Goal: Task Accomplishment & Management: Manage account settings

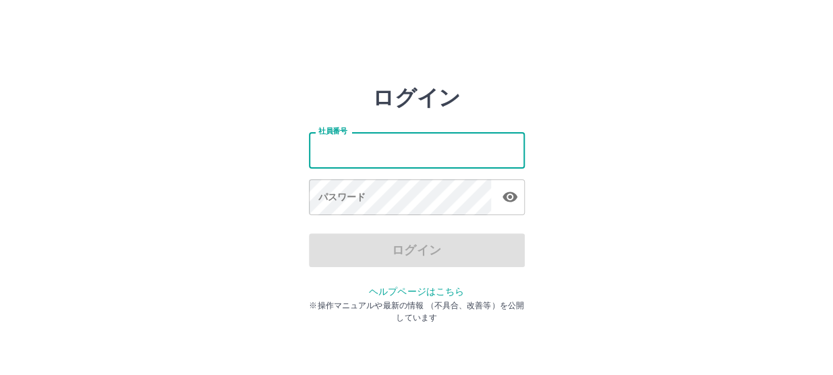
click at [398, 157] on input "社員番号" at bounding box center [417, 150] width 216 height 36
type input "*******"
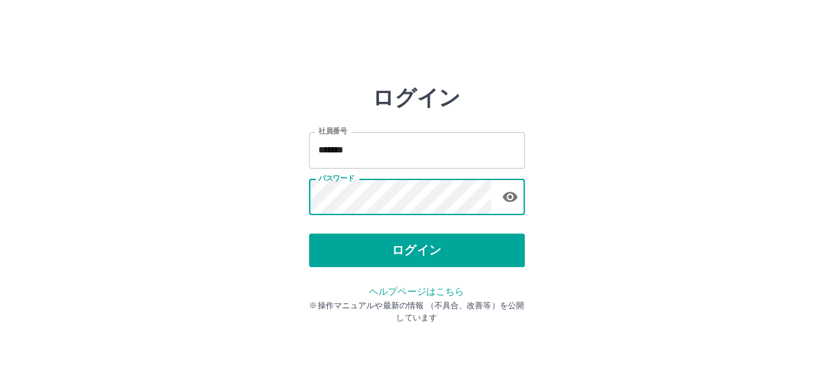
click at [504, 198] on icon "button" at bounding box center [509, 197] width 15 height 10
click at [505, 196] on icon "button" at bounding box center [509, 197] width 15 height 13
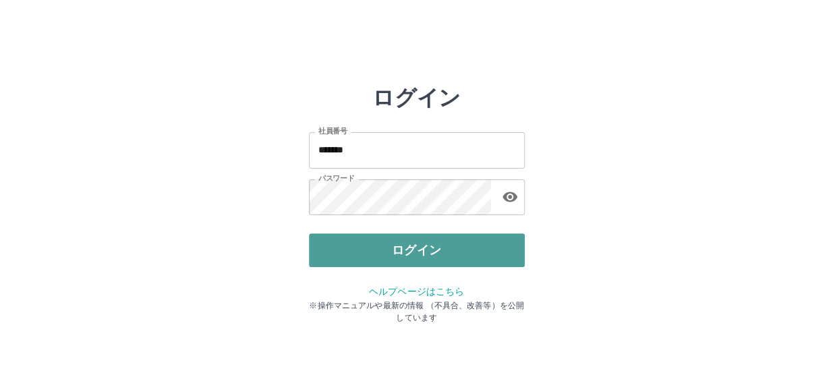
click at [405, 252] on button "ログイン" at bounding box center [417, 250] width 216 height 34
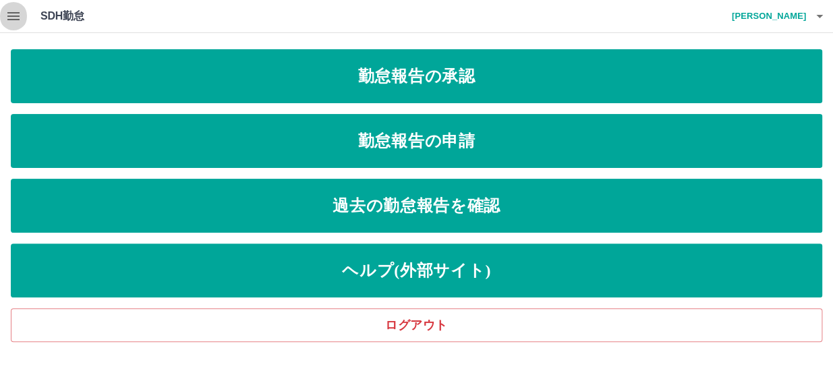
click at [11, 13] on icon "button" at bounding box center [13, 16] width 12 height 8
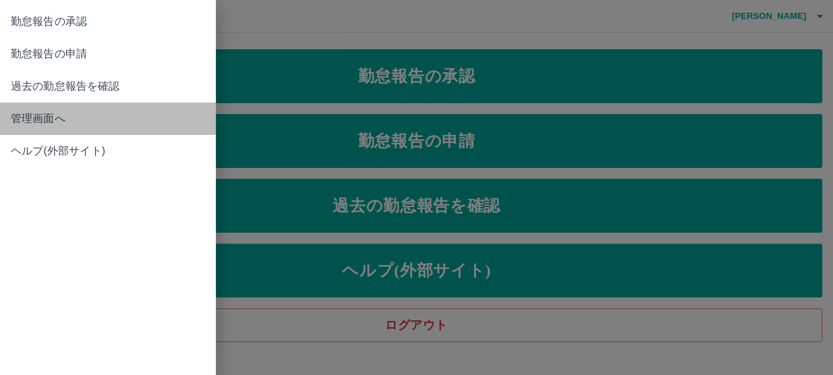
click at [50, 113] on span "管理画面へ" at bounding box center [108, 119] width 194 height 16
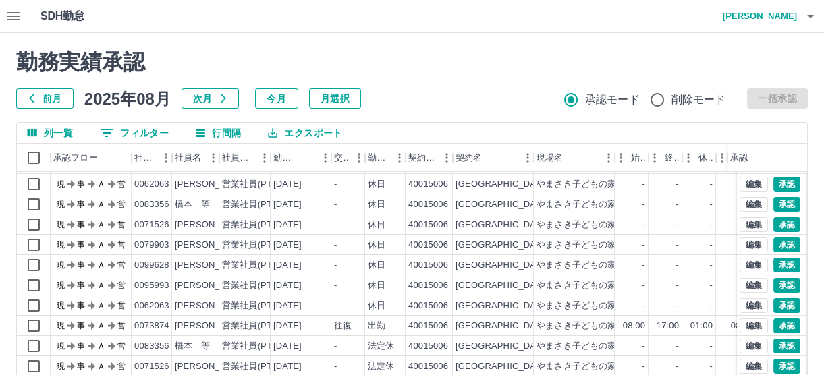
scroll to position [195, 0]
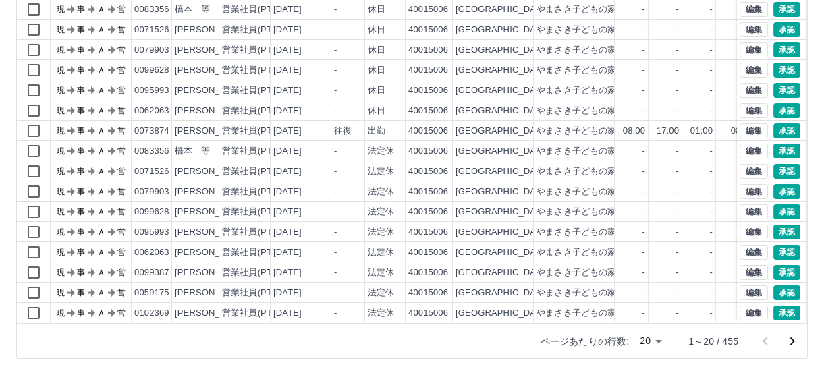
click at [641, 343] on body "SDH勤怠 [PERSON_NAME] 勤務実績承認 前月 2025年08月 次月 今月 月選択 承認モード 削除モード 一括承認 列一覧 0 フィルター 行…" at bounding box center [412, 90] width 824 height 570
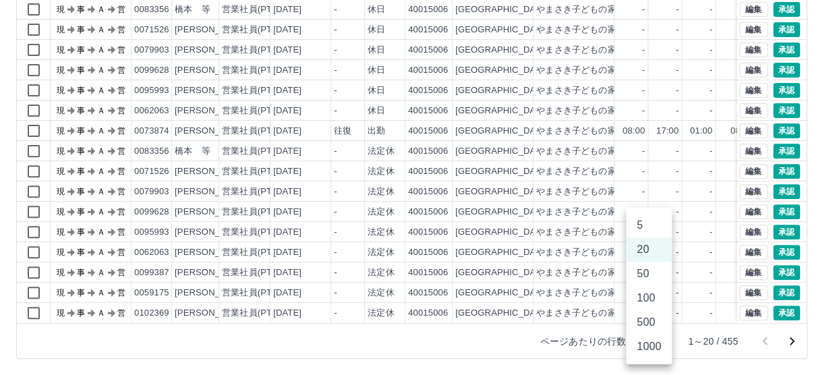
click at [647, 277] on li "50" at bounding box center [649, 274] width 46 height 24
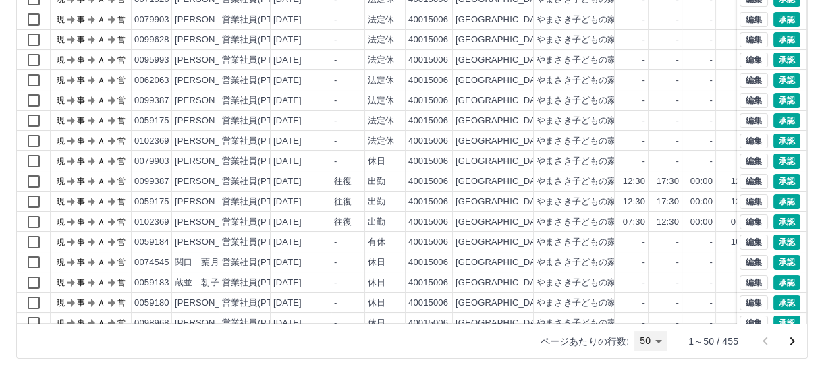
scroll to position [306, 0]
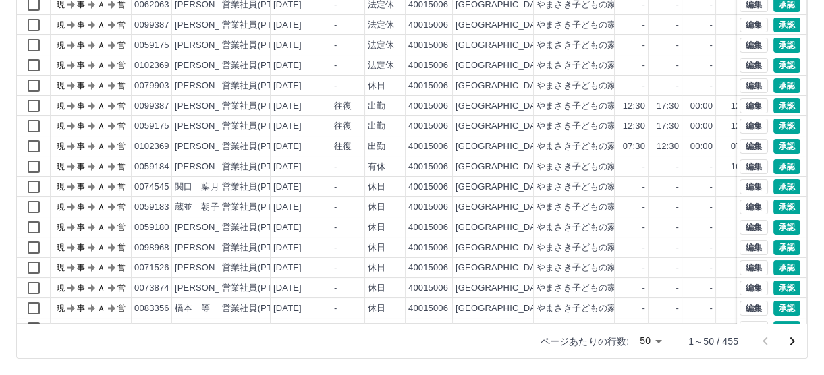
click at [658, 343] on body "SDH勤怠 [PERSON_NAME] 勤務実績承認 前月 2025年08月 次月 今月 月選択 承認モード 削除モード 一括承認 列一覧 0 フィルター 行…" at bounding box center [412, 90] width 824 height 570
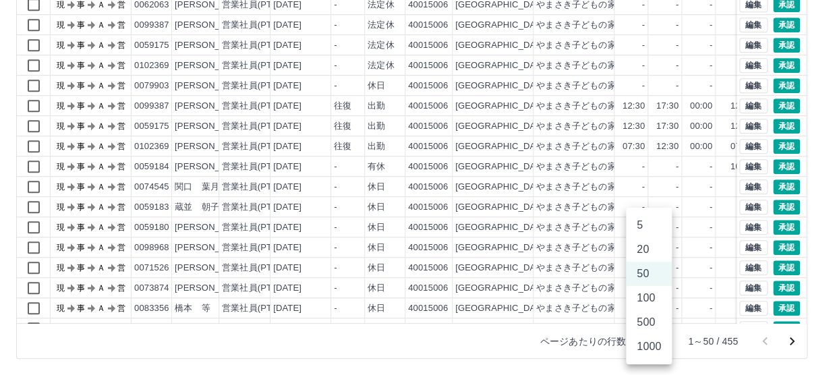
click at [649, 302] on li "100" at bounding box center [649, 298] width 46 height 24
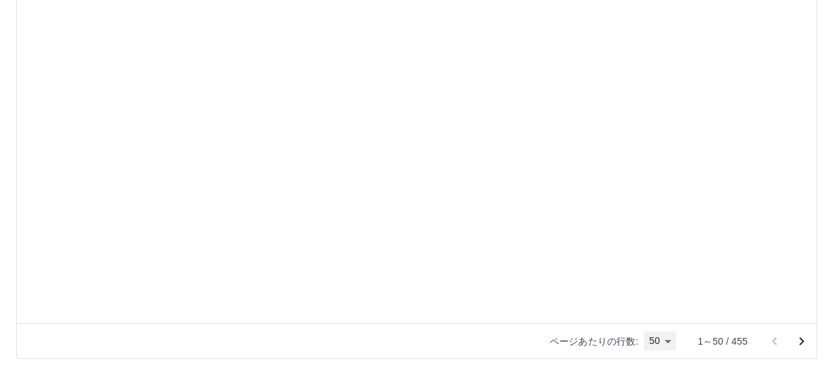
type input "***"
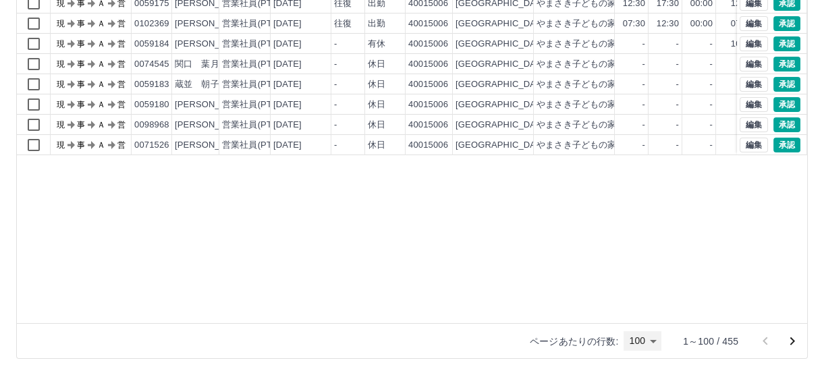
scroll to position [183, 0]
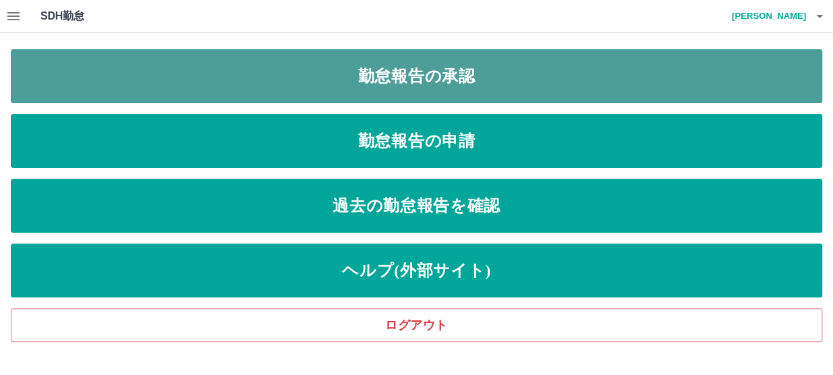
click at [417, 80] on link "勤怠報告の承認" at bounding box center [416, 76] width 811 height 54
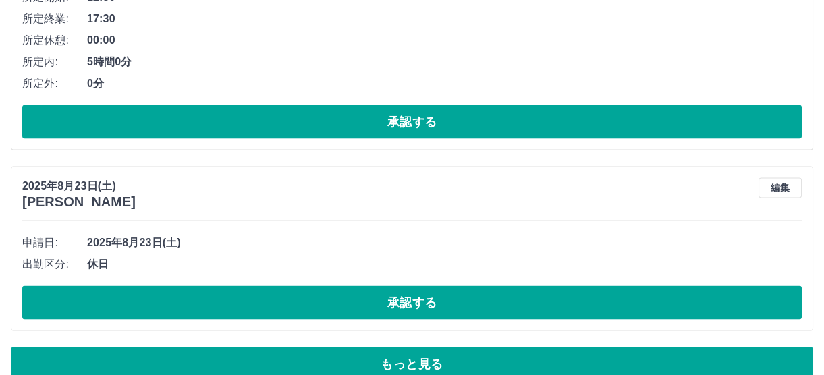
scroll to position [4870, 0]
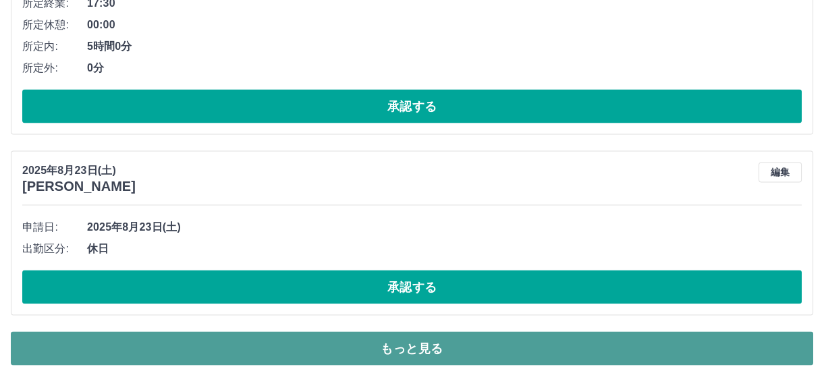
click at [397, 337] on button "もっと見る" at bounding box center [412, 349] width 802 height 34
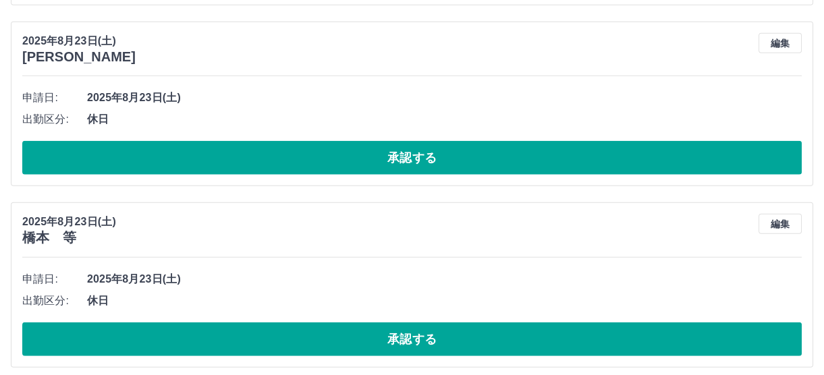
scroll to position [6464, 0]
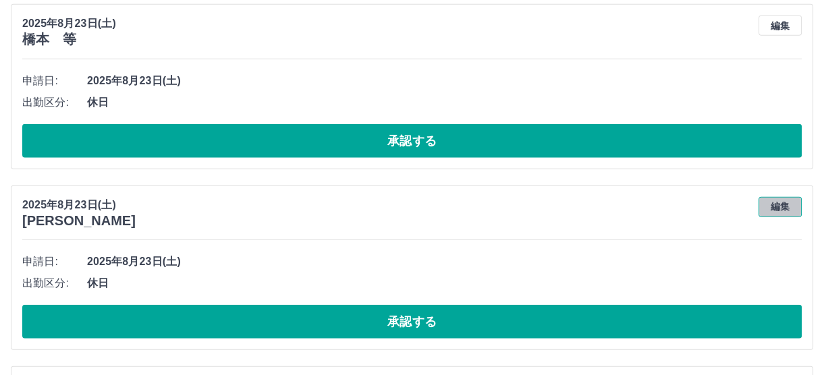
click at [771, 197] on button "編集" at bounding box center [779, 207] width 43 height 20
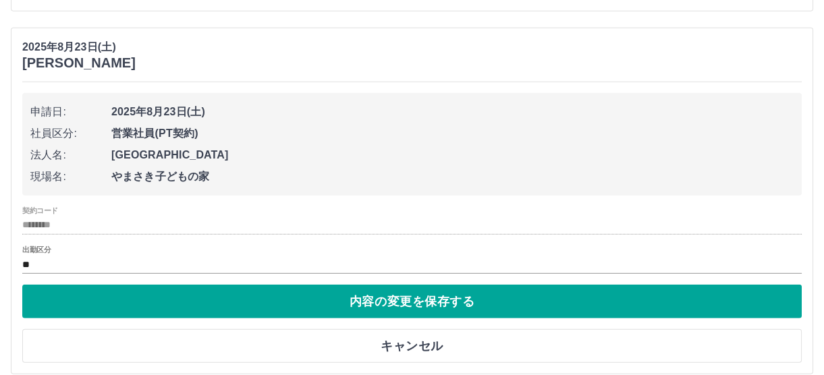
scroll to position [6648, 0]
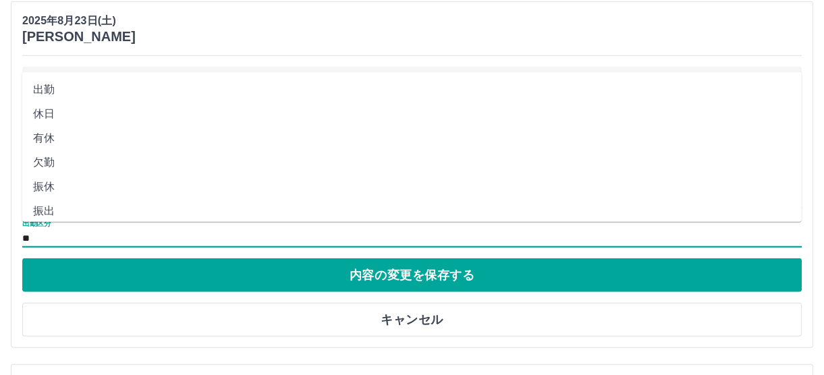
click at [34, 230] on input "**" at bounding box center [411, 238] width 779 height 17
drag, startPoint x: 34, startPoint y: 229, endPoint x: 260, endPoint y: 137, distance: 244.1
click at [260, 137] on li "有休" at bounding box center [411, 138] width 779 height 24
type input "**"
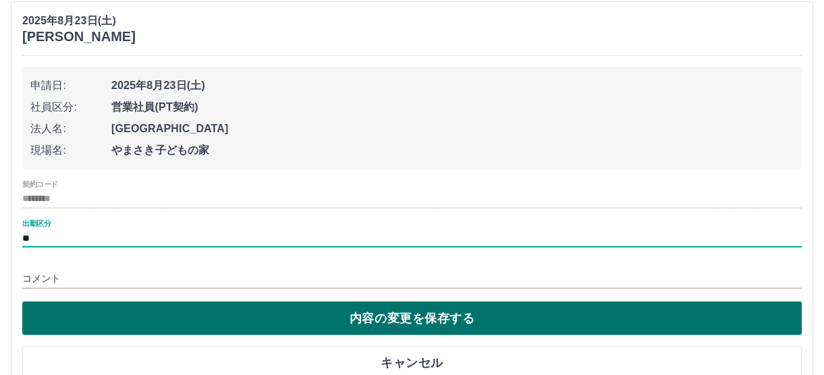
click at [430, 319] on button "内容の変更を保存する" at bounding box center [411, 318] width 779 height 34
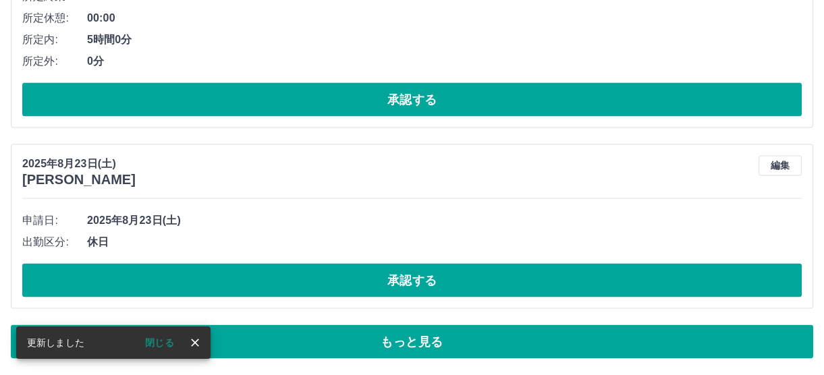
scroll to position [4870, 0]
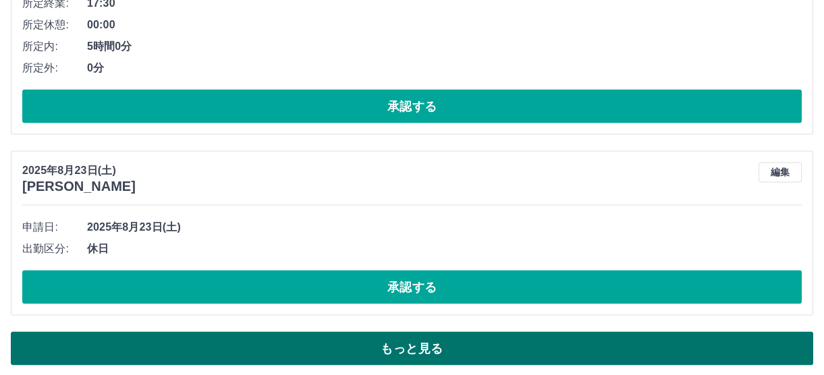
click at [382, 341] on button "もっと見る" at bounding box center [412, 349] width 802 height 34
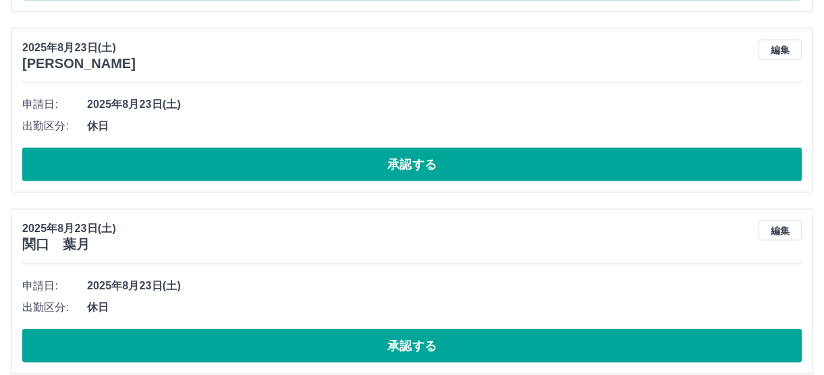
scroll to position [5176, 0]
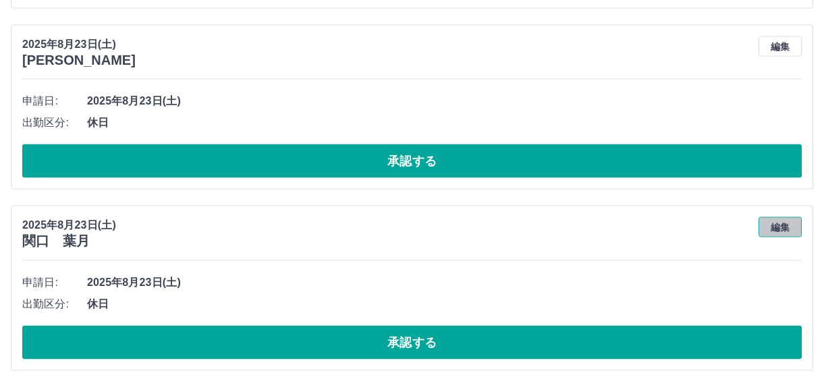
click at [773, 220] on button "編集" at bounding box center [779, 227] width 43 height 20
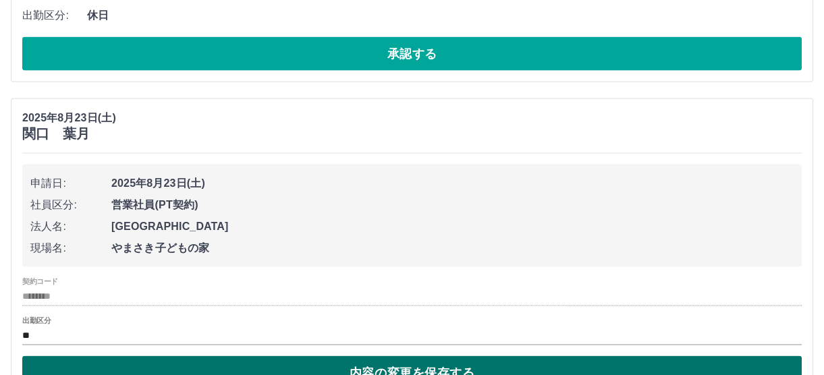
scroll to position [5299, 0]
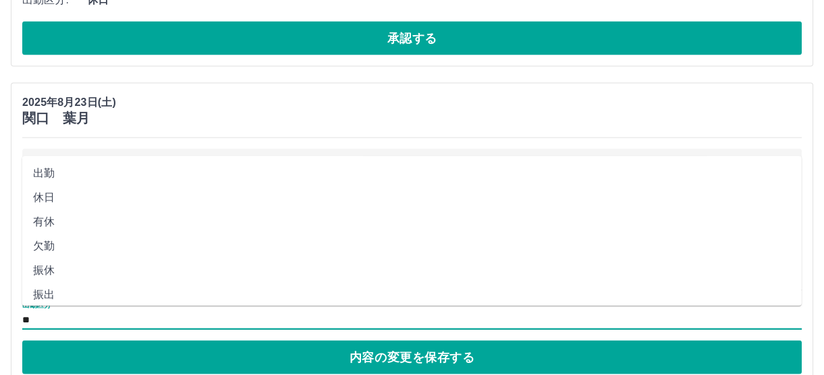
click at [43, 315] on input "**" at bounding box center [411, 320] width 779 height 17
drag, startPoint x: 43, startPoint y: 315, endPoint x: 39, endPoint y: 223, distance: 92.5
click at [39, 223] on li "有休" at bounding box center [411, 222] width 779 height 24
type input "**"
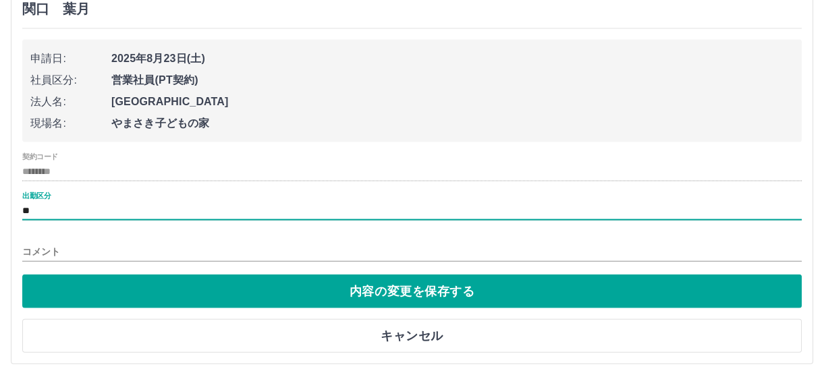
scroll to position [5422, 0]
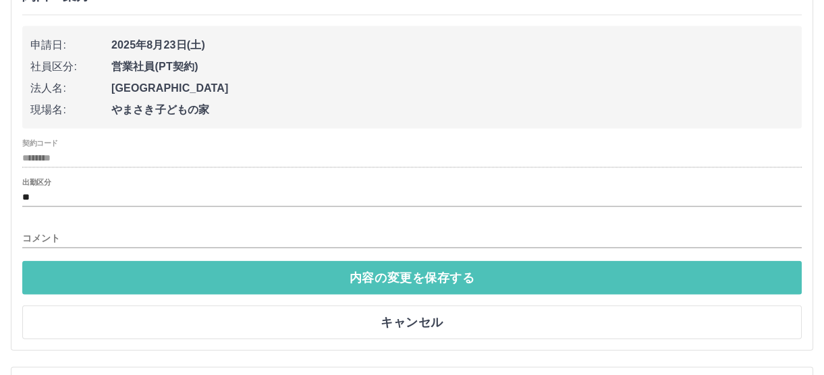
drag, startPoint x: 399, startPoint y: 265, endPoint x: 389, endPoint y: 261, distance: 10.9
click at [403, 266] on button "内容の変更を保存する" at bounding box center [411, 278] width 779 height 34
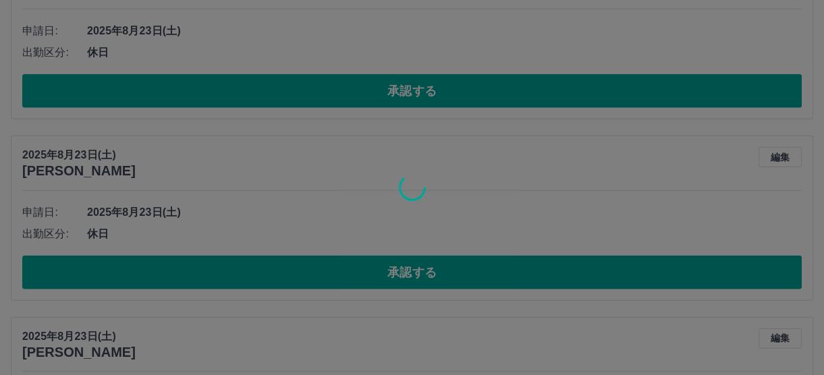
scroll to position [4870, 0]
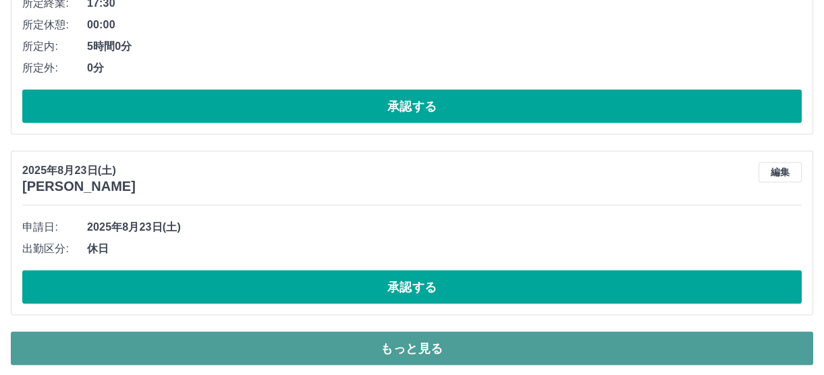
click at [389, 337] on button "もっと見る" at bounding box center [412, 349] width 802 height 34
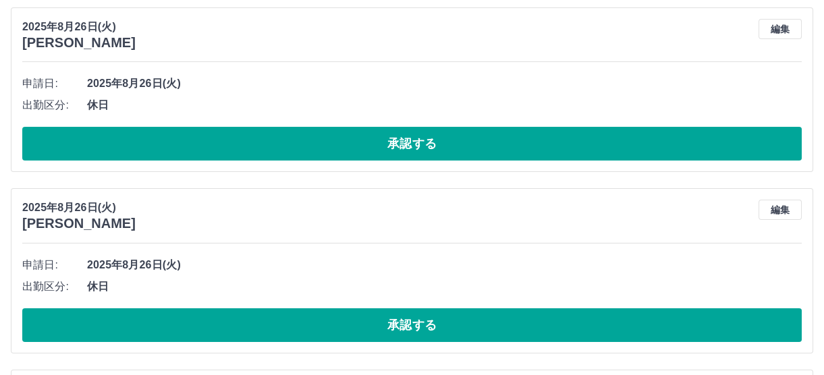
scroll to position [0, 0]
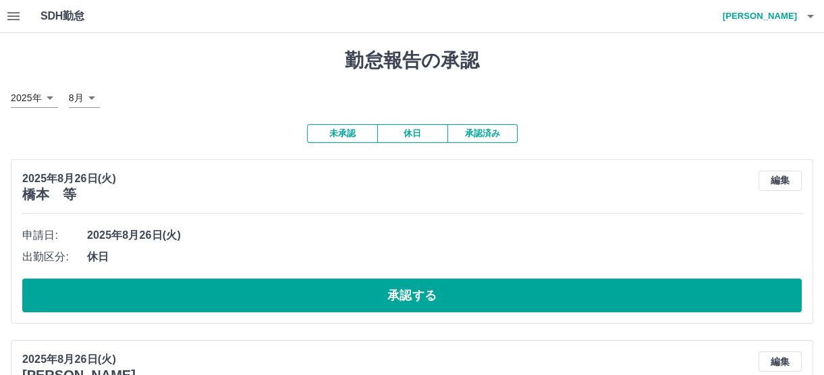
click at [13, 17] on icon "button" at bounding box center [13, 16] width 16 height 16
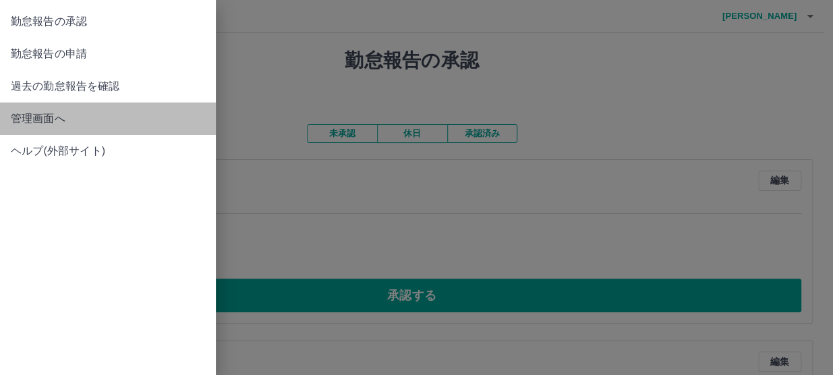
click at [26, 121] on span "管理画面へ" at bounding box center [108, 119] width 194 height 16
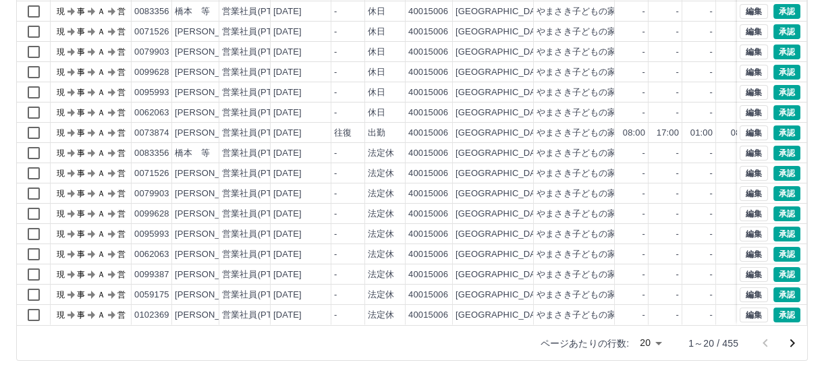
scroll to position [195, 0]
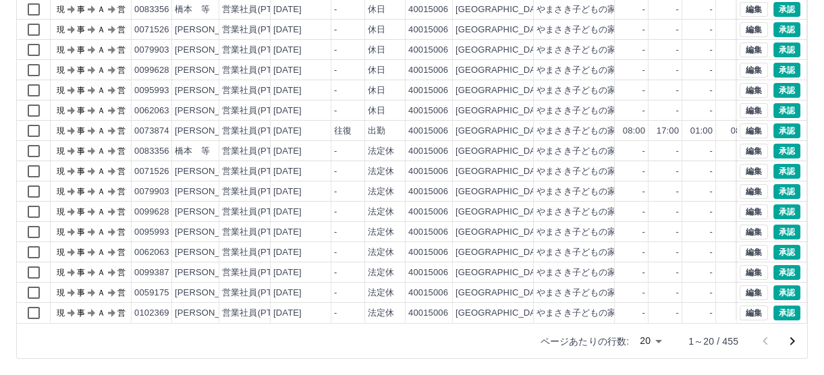
click at [656, 339] on body "SDH勤怠 [PERSON_NAME] 勤務実績承認 前月 2025年08月 次月 今月 月選択 承認モード 削除モード 一括承認 列一覧 0 フィルター 行…" at bounding box center [412, 90] width 824 height 570
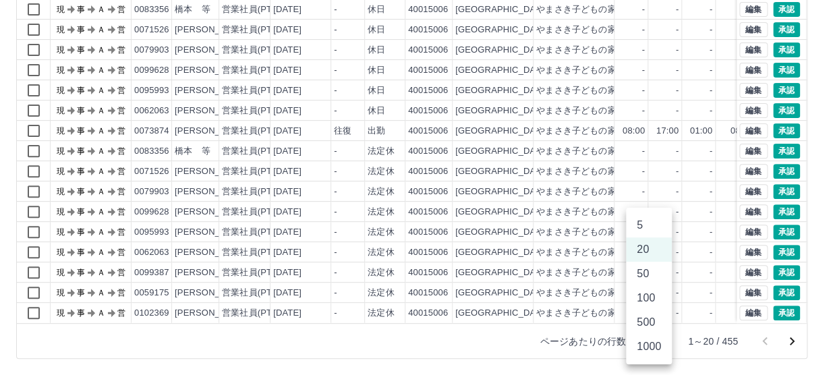
click at [646, 297] on li "100" at bounding box center [649, 298] width 46 height 24
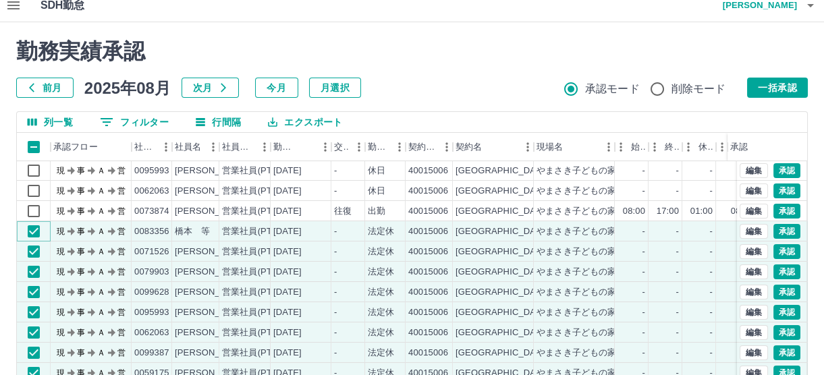
scroll to position [101, 0]
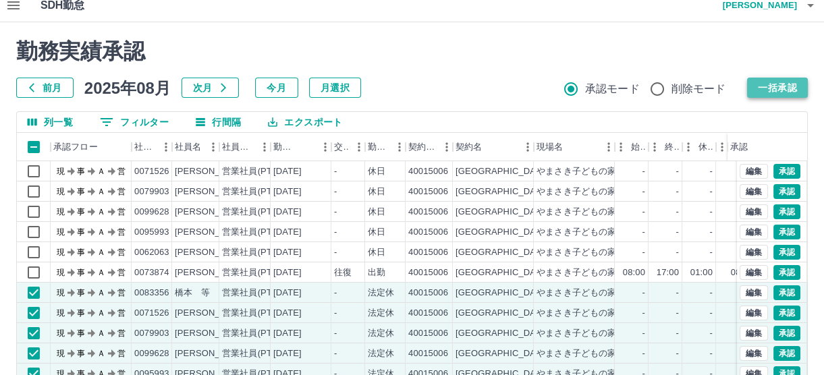
click at [777, 85] on button "一括承認" at bounding box center [777, 88] width 61 height 20
click at [770, 91] on button "一括承認" at bounding box center [777, 88] width 61 height 20
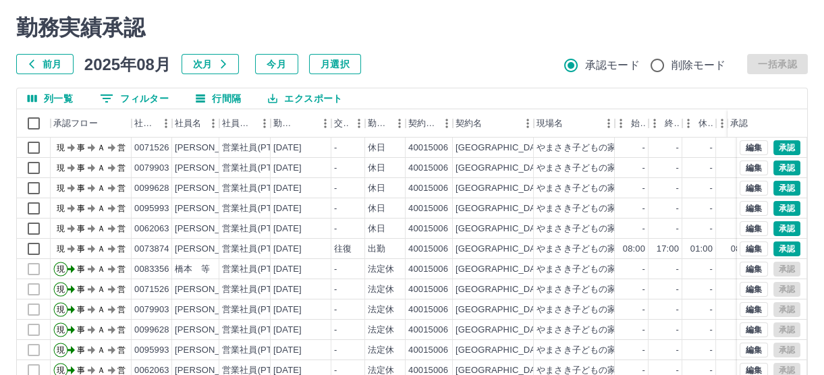
scroll to position [183, 0]
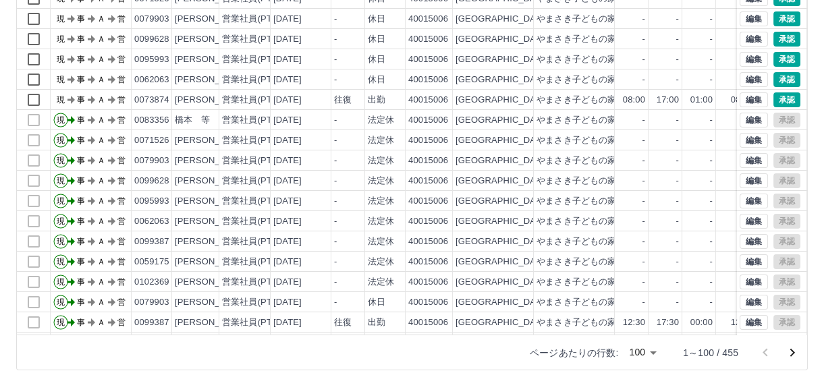
click at [649, 351] on body "SDH勤怠 [PERSON_NAME] 承認権限がありません 勤務実績承認 前月 2025年08月 次月 今月 月選択 承認モード 削除モード 一括承認 列一…" at bounding box center [412, 102] width 824 height 570
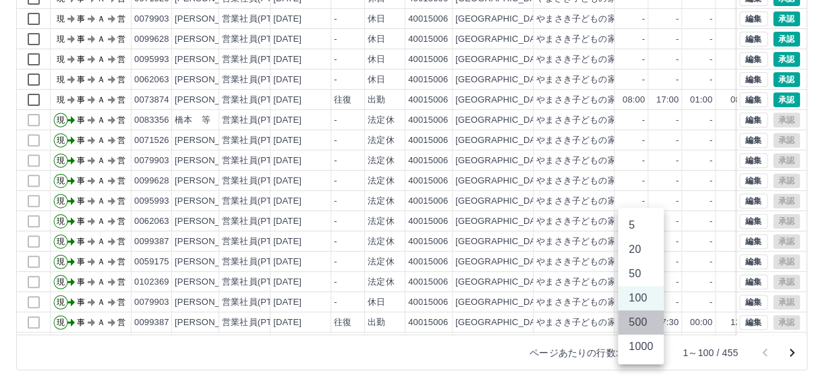
click at [631, 324] on li "500" at bounding box center [641, 322] width 46 height 24
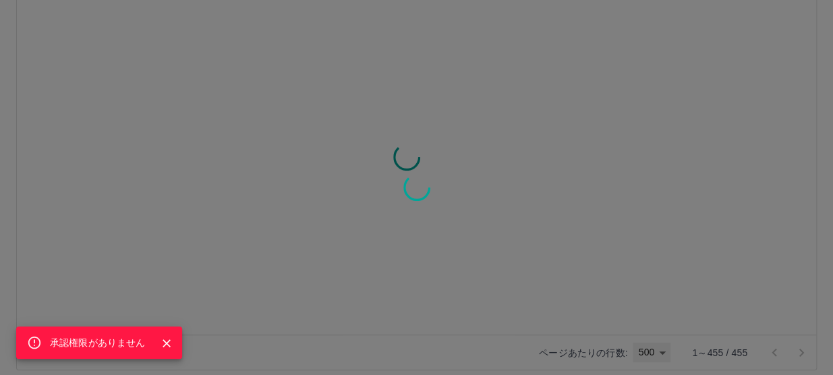
type input "***"
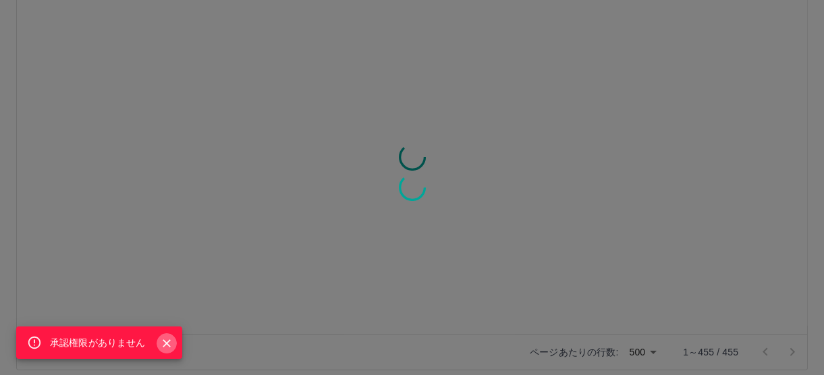
click at [168, 339] on icon "Close" at bounding box center [166, 343] width 13 height 13
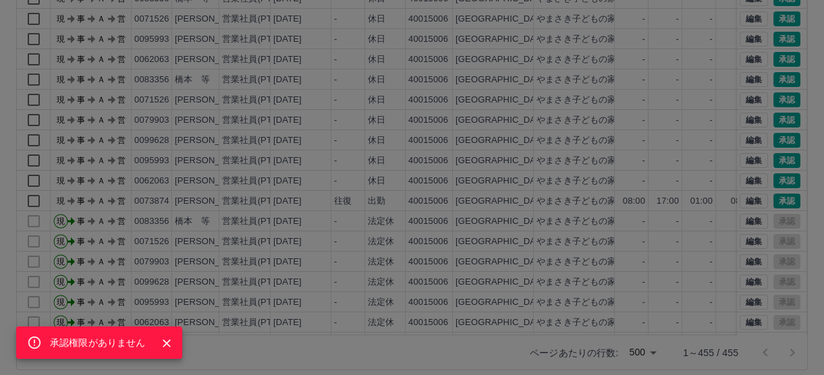
click at [168, 343] on icon "Close" at bounding box center [166, 343] width 13 height 13
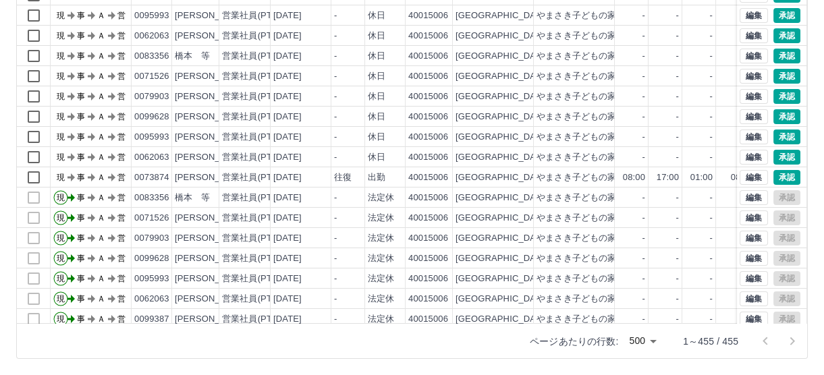
scroll to position [0, 0]
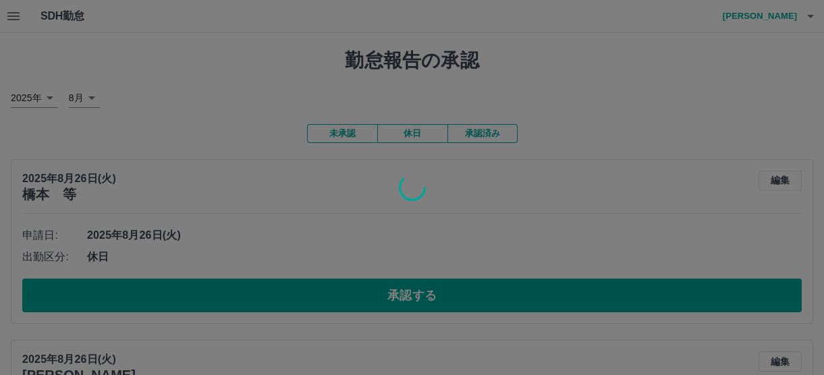
click at [625, 101] on div at bounding box center [412, 187] width 824 height 375
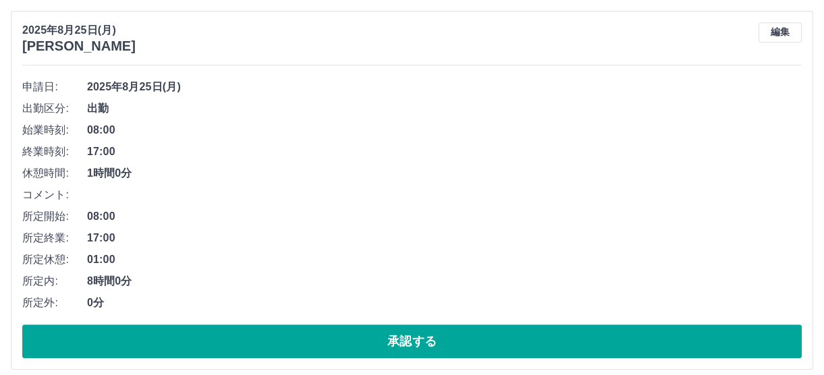
scroll to position [1966, 0]
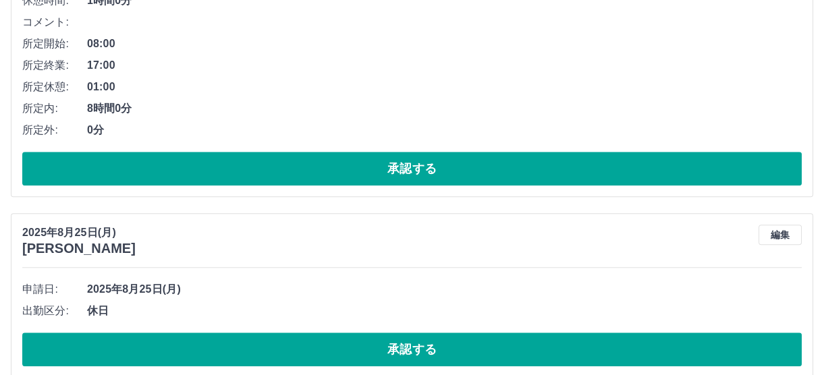
scroll to position [1942, 0]
